Goal: Navigation & Orientation: Go to known website

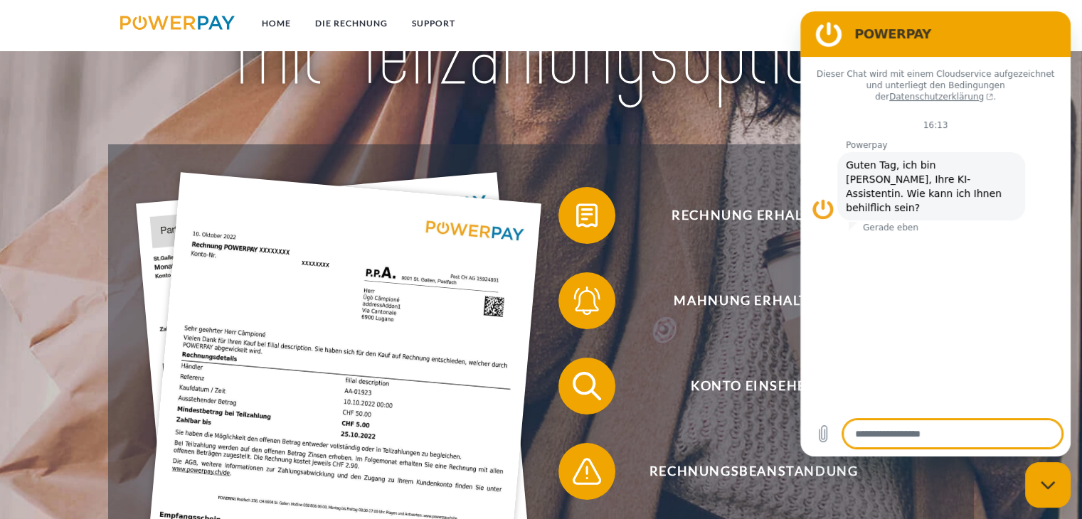
scroll to position [184, 0]
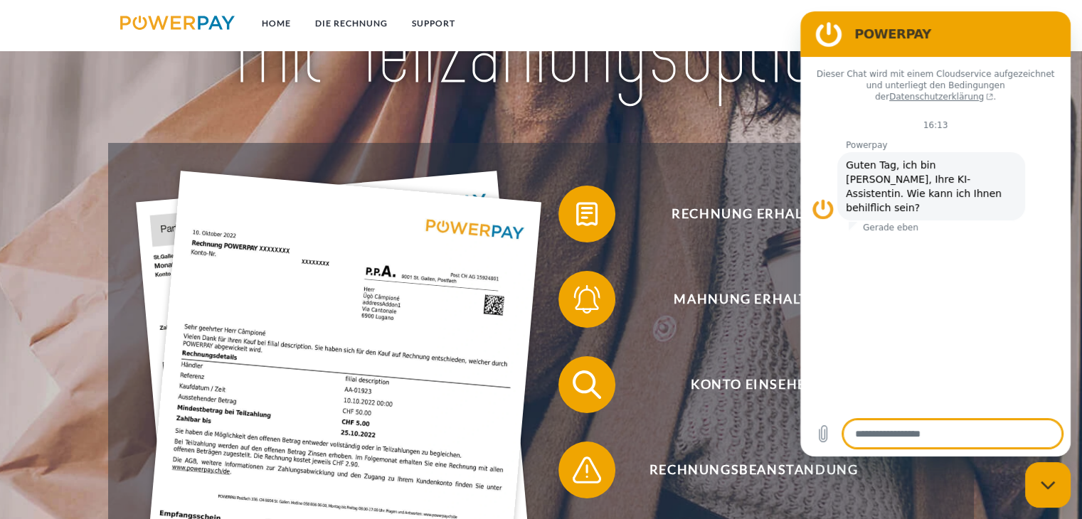
click at [1045, 486] on icon "Messaging-Fenster schließen" at bounding box center [1047, 485] width 14 height 8
type textarea "*"
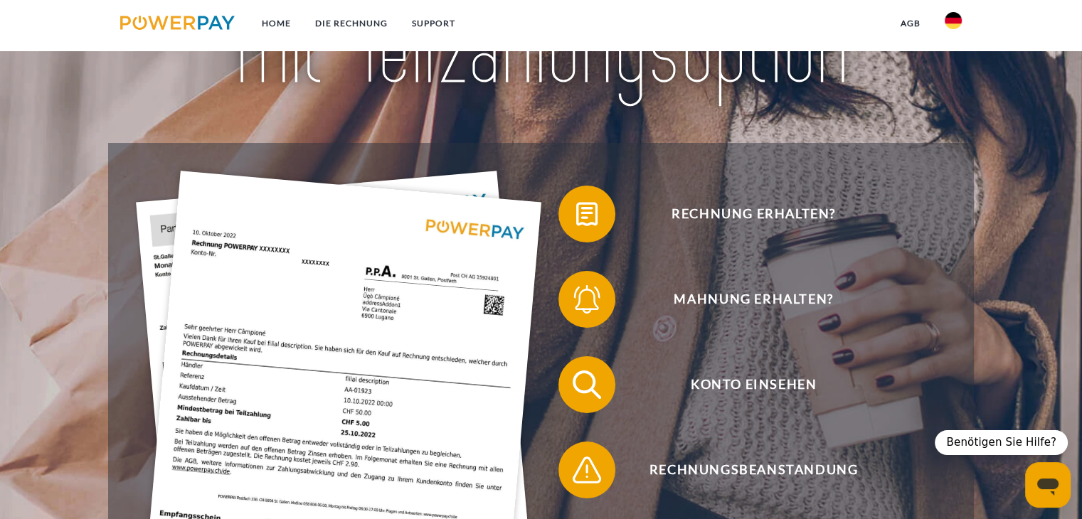
click at [956, 22] on img at bounding box center [953, 20] width 17 height 17
click at [953, 134] on img at bounding box center [953, 140] width 17 height 17
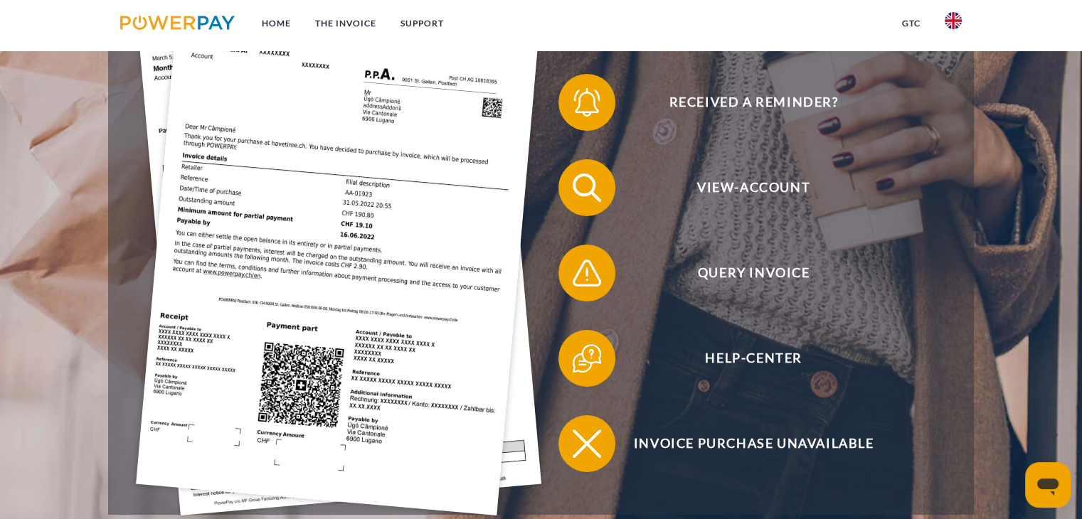
scroll to position [381, 0]
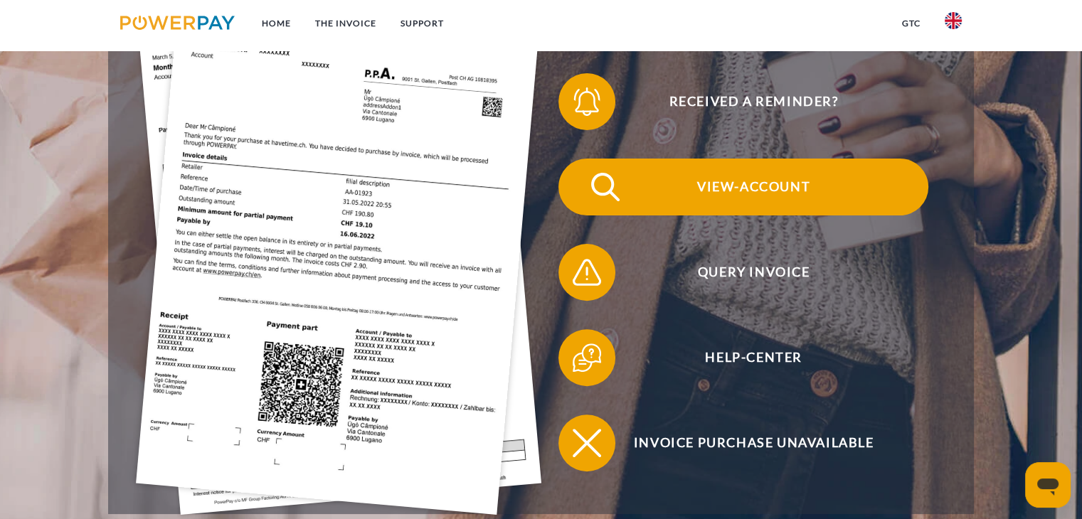
click at [721, 189] on span "View-Account" at bounding box center [753, 187] width 349 height 57
